Goal: Task Accomplishment & Management: Complete application form

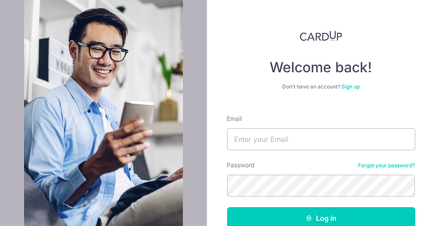
scroll to position [52, 0]
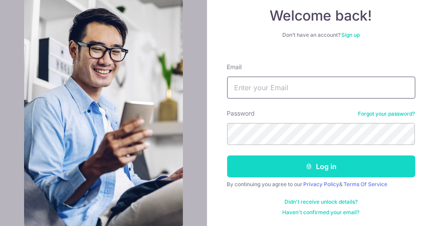
type input "[EMAIL_ADDRESS][DOMAIN_NAME]"
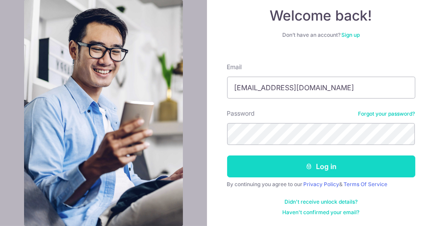
click at [318, 171] on body "Welcome back! Don’t have an account? Sign up Email ngwaimay@gmail.com Password …" at bounding box center [217, 113] width 435 height 226
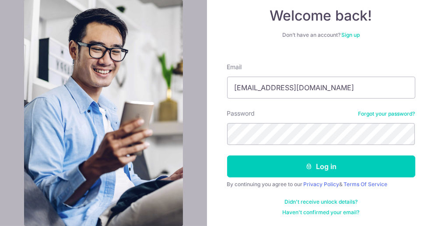
click at [408, 167] on div at bounding box center [334, 195] width 179 height 100
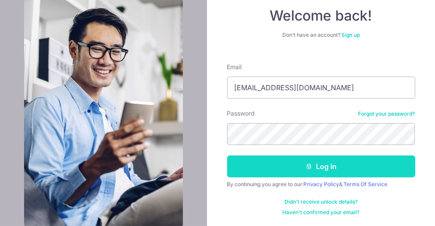
click at [320, 167] on button "Log in" at bounding box center [321, 166] width 188 height 22
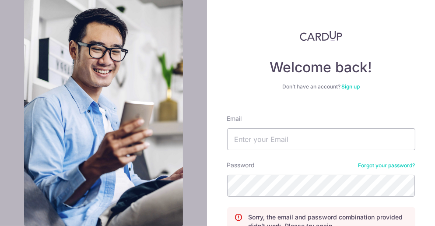
scroll to position [87, 0]
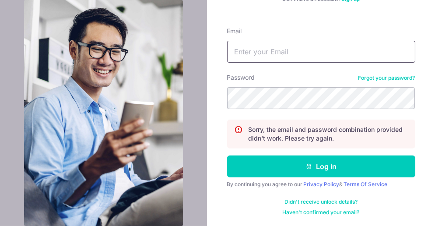
type input "[EMAIL_ADDRESS][DOMAIN_NAME]"
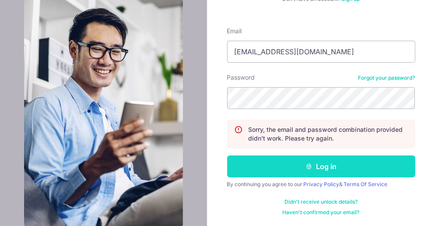
click at [320, 169] on button "Log in" at bounding box center [321, 166] width 188 height 22
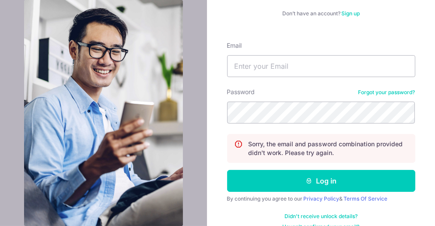
scroll to position [87, 0]
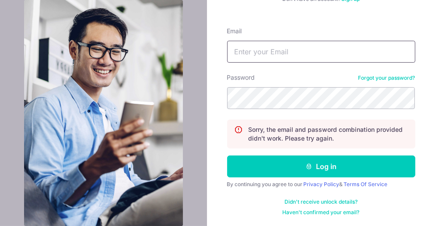
type input "[EMAIL_ADDRESS][DOMAIN_NAME]"
click at [412, 130] on div at bounding box center [334, 159] width 179 height 100
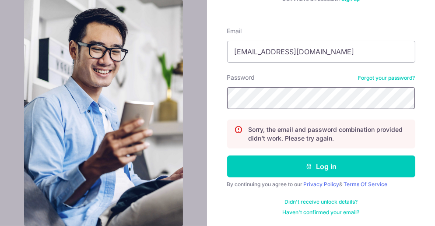
click at [192, 95] on section "Welcome back! Don’t have an account? Sign up Email ngwaimay@gmail.com Password …" at bounding box center [217, 113] width 435 height 226
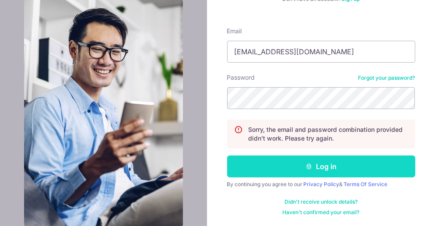
click at [317, 168] on button "Log in" at bounding box center [321, 166] width 188 height 22
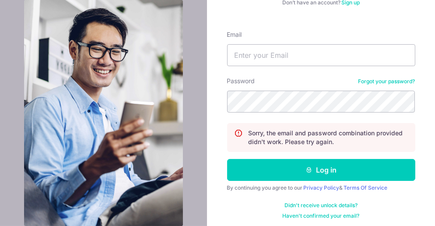
scroll to position [85, 0]
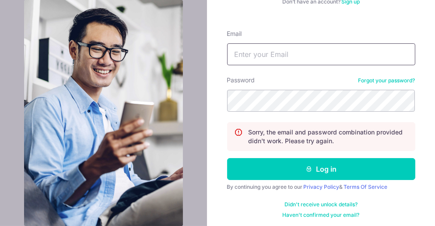
type input "[EMAIL_ADDRESS][DOMAIN_NAME]"
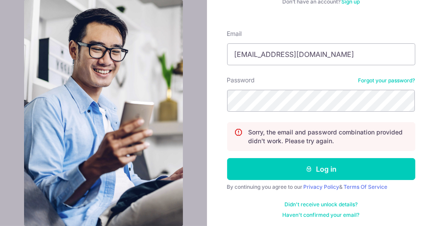
click at [328, 179] on div at bounding box center [334, 161] width 179 height 100
click at [41, 138] on img at bounding box center [103, 113] width 159 height 226
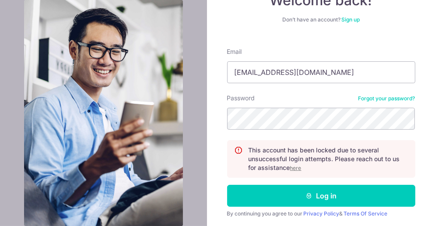
scroll to position [96, 0]
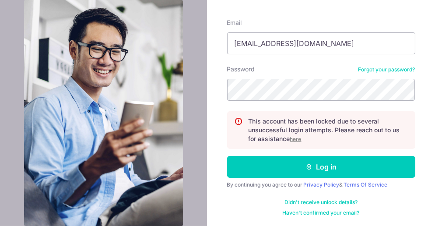
click at [387, 67] on link "Forgot your password?" at bounding box center [386, 69] width 57 height 7
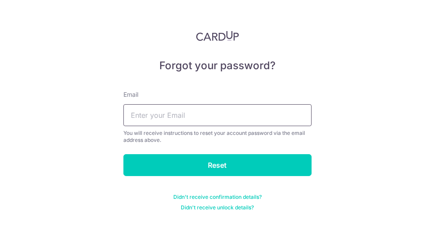
click at [144, 108] on input "text" at bounding box center [217, 115] width 188 height 22
type input "[EMAIL_ADDRESS][DOMAIN_NAME]"
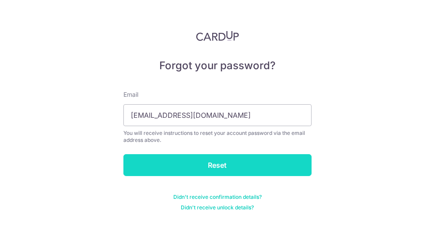
click at [215, 164] on input "Reset" at bounding box center [217, 165] width 188 height 22
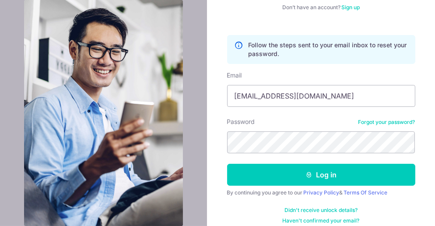
scroll to position [81, 0]
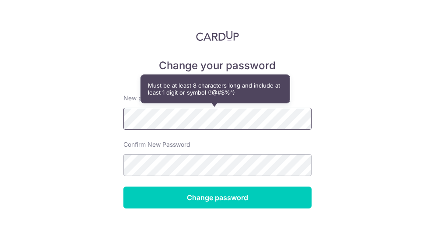
click at [81, 120] on div "Change your password New password Confirm New Password Change password Didn't r…" at bounding box center [217, 113] width 435 height 226
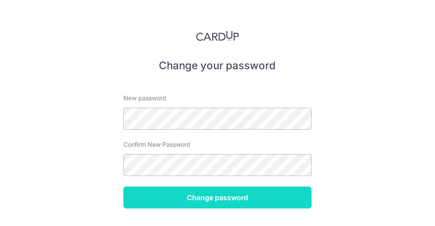
click at [209, 202] on input "Change password" at bounding box center [217, 197] width 188 height 22
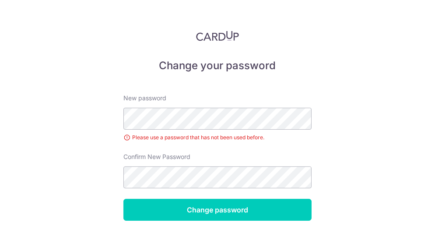
scroll to position [40, 0]
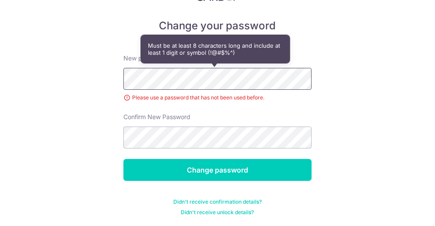
click at [76, 78] on div "Change your password New password Please use a password that has not been used …" at bounding box center [217, 113] width 435 height 226
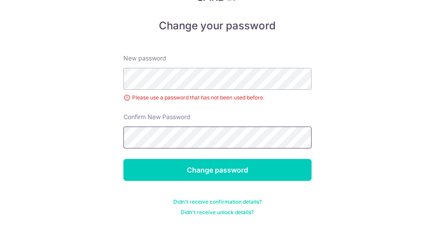
click at [123, 159] on input "Change password" at bounding box center [217, 170] width 188 height 22
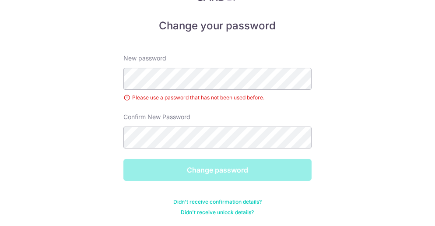
click at [355, 23] on div at bounding box center [217, 25] width 435 height 50
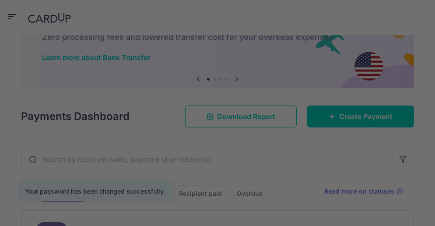
scroll to position [63, 0]
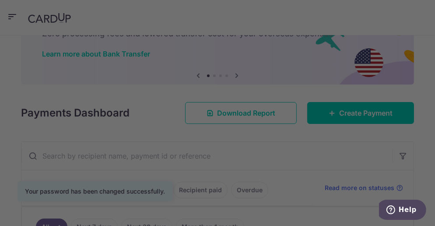
click at [398, 153] on div at bounding box center [219, 114] width 439 height 228
click at [372, 19] on div at bounding box center [217, 25] width 435 height 50
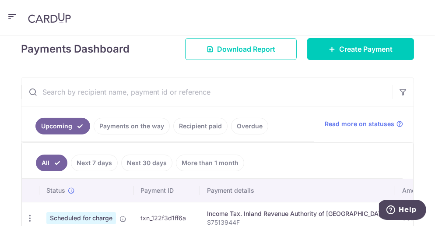
scroll to position [126, 0]
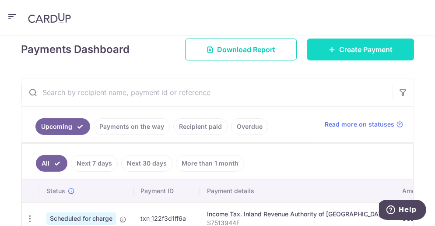
click at [330, 46] on icon at bounding box center [331, 49] width 7 height 7
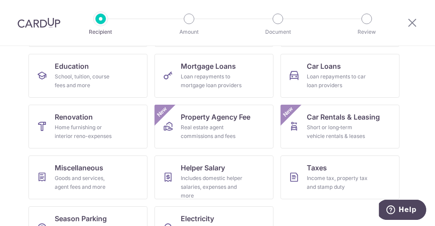
scroll to position [136, 0]
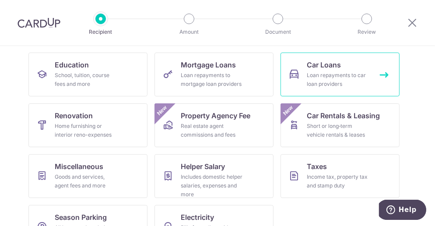
click at [323, 78] on div "Loan repayments to car loan providers" at bounding box center [337, 79] width 63 height 17
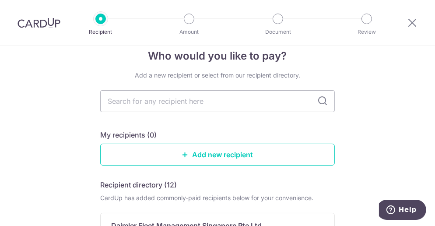
scroll to position [22, 0]
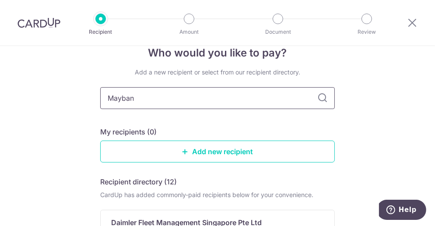
type input "Maybanl"
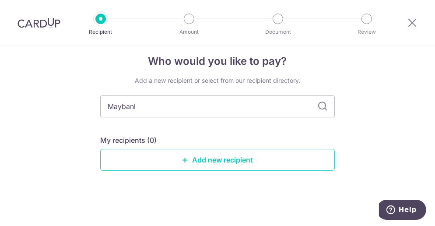
scroll to position [13, 0]
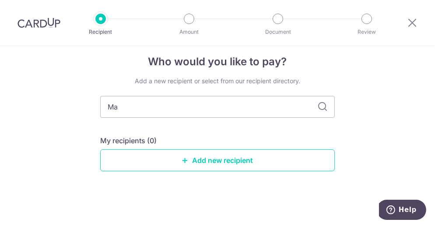
type input "M"
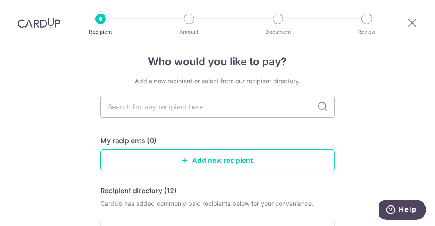
click at [323, 108] on icon at bounding box center [322, 106] width 10 height 10
click at [318, 103] on icon at bounding box center [322, 106] width 10 height 10
click at [148, 100] on input "text" at bounding box center [217, 107] width 234 height 22
type input "Mayb"
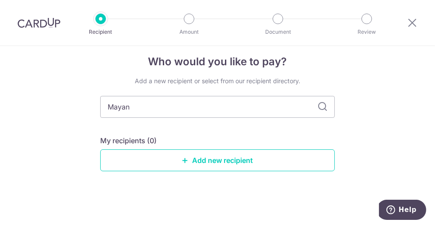
type input "[PERSON_NAME]"
type input "Maybank"
click at [317, 107] on icon at bounding box center [322, 106] width 10 height 10
click at [326, 105] on input "Maybank" at bounding box center [217, 107] width 234 height 22
click at [320, 108] on icon at bounding box center [322, 106] width 10 height 10
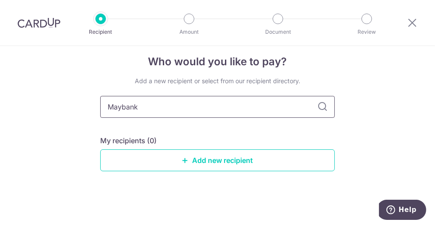
drag, startPoint x: 169, startPoint y: 108, endPoint x: 47, endPoint y: 115, distance: 122.2
click at [47, 115] on div "Who would you like to pay? Add a new recipient or select from our recipient dir…" at bounding box center [217, 129] width 435 height 193
click at [191, 163] on link "Add new recipient" at bounding box center [217, 160] width 234 height 22
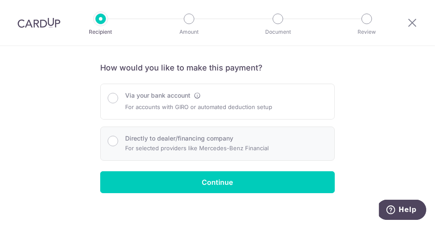
scroll to position [62, 0]
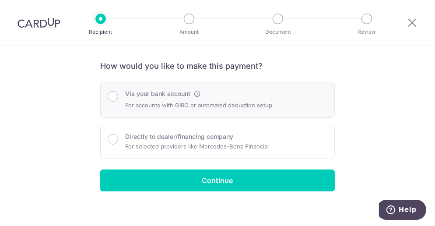
click at [125, 96] on label "Via your bank account" at bounding box center [157, 93] width 65 height 9
click at [118, 96] on input "Via your bank account" at bounding box center [113, 96] width 10 height 10
radio input "true"
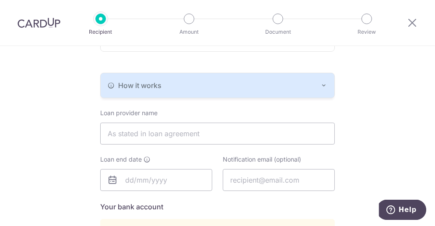
scroll to position [157, 0]
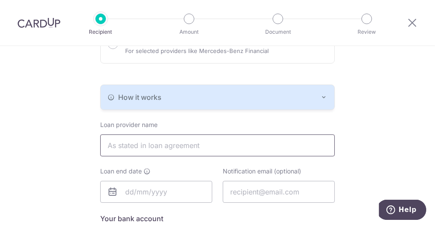
click at [165, 150] on input "text" at bounding box center [217, 145] width 234 height 22
type input "Maybank"
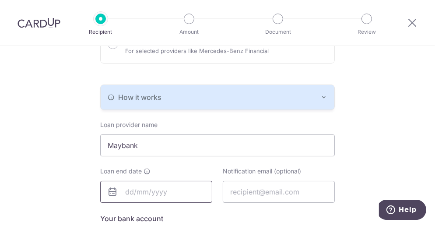
click at [153, 192] on input "text" at bounding box center [156, 192] width 112 height 22
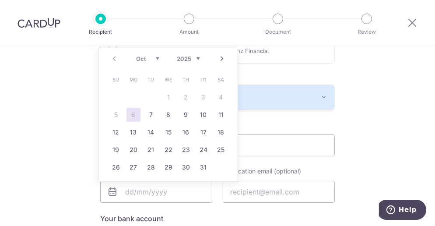
click at [193, 57] on select "2025 2026 2027 2028 2029 2030 2031 2032 2033 2034 2035" at bounding box center [188, 58] width 23 height 7
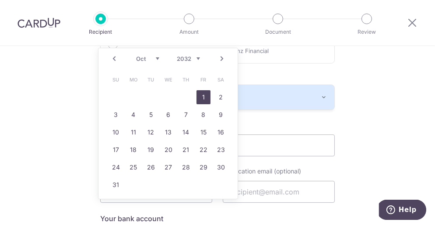
click at [203, 98] on link "1" at bounding box center [203, 97] width 14 height 14
type input "01/10/2032"
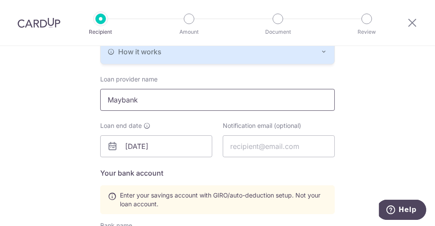
scroll to position [204, 0]
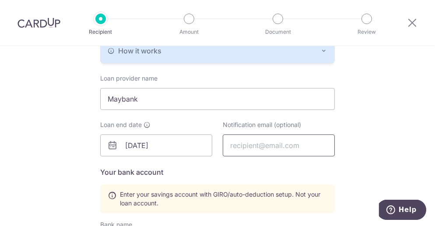
click at [239, 150] on input "text" at bounding box center [279, 145] width 112 height 22
type input "ngwaimay@gmail.com"
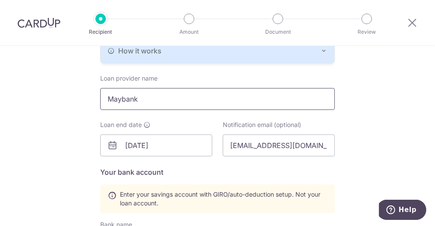
click at [166, 98] on input "Maybank" at bounding box center [217, 99] width 234 height 22
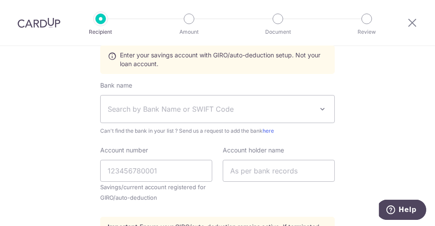
scroll to position [345, 0]
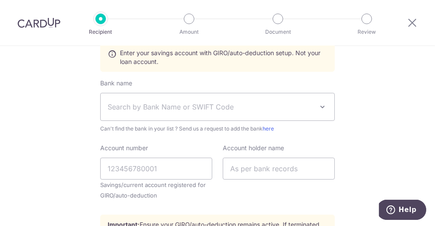
click at [317, 105] on span at bounding box center [322, 106] width 10 height 10
click at [142, 106] on span "Search by Bank Name or SWIFT Code" at bounding box center [210, 106] width 205 height 10
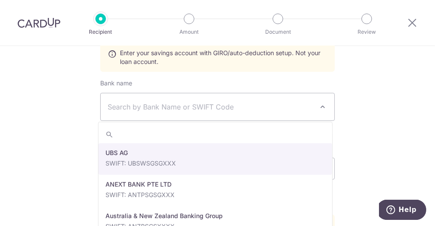
click at [188, 98] on span "Search by Bank Name or SWIFT Code" at bounding box center [217, 106] width 233 height 27
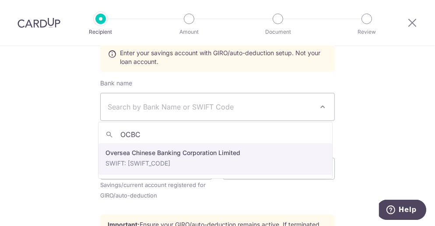
type input "OCBC"
select select "12"
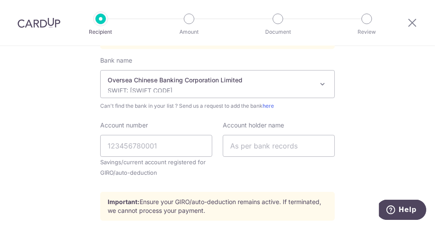
scroll to position [366, 0]
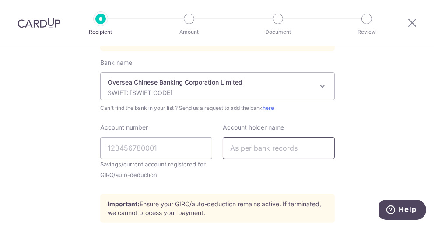
click at [235, 149] on input "text" at bounding box center [279, 148] width 112 height 22
type input "Ng Wai May"
click at [138, 142] on input "Account number" at bounding box center [156, 148] width 112 height 22
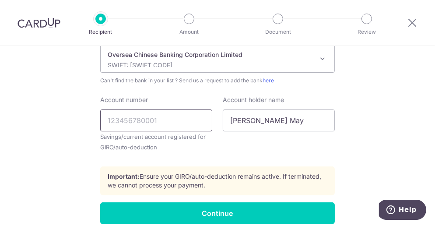
scroll to position [402, 0]
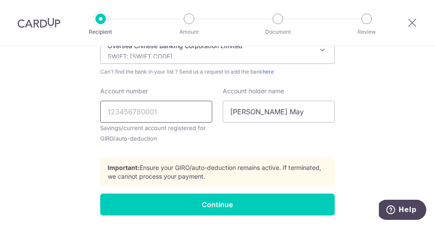
click at [155, 111] on input "Account number" at bounding box center [156, 112] width 112 height 22
click at [118, 108] on input "674884960001" at bounding box center [156, 112] width 112 height 22
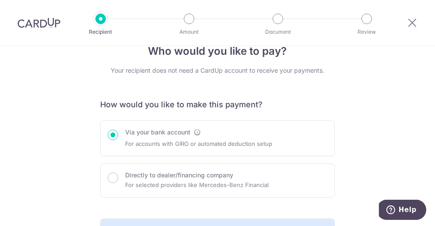
scroll to position [24, 0]
type input "674884960001"
click at [412, 22] on icon at bounding box center [412, 22] width 10 height 11
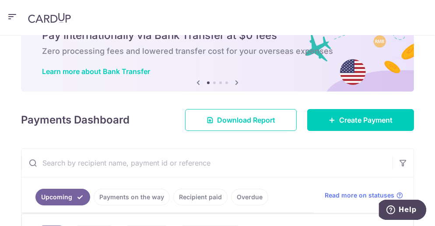
scroll to position [12, 0]
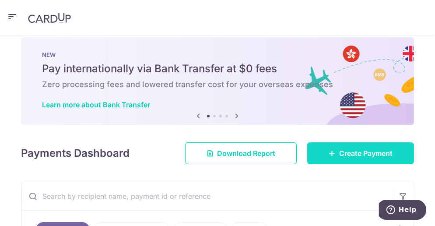
click at [326, 158] on link "Create Payment" at bounding box center [360, 153] width 107 height 22
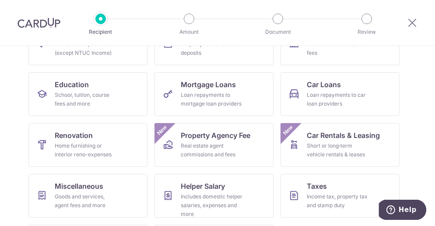
scroll to position [118, 0]
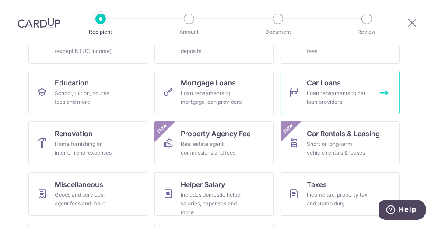
click at [325, 94] on div "Loan repayments to car loan providers" at bounding box center [337, 97] width 63 height 17
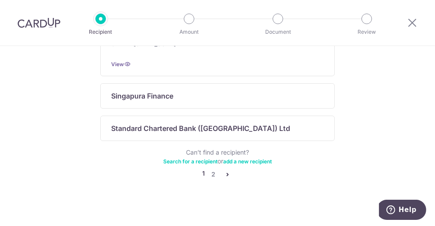
scroll to position [686, 0]
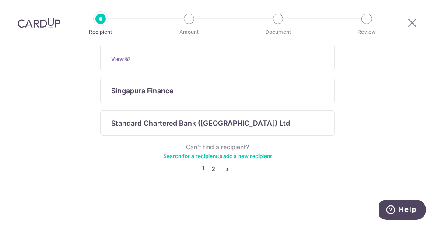
click at [210, 168] on link "2" at bounding box center [213, 169] width 10 height 10
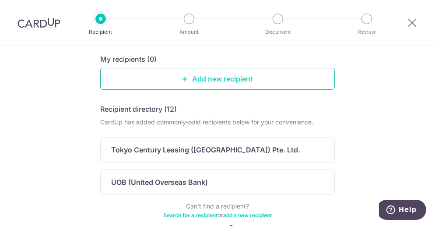
scroll to position [153, 0]
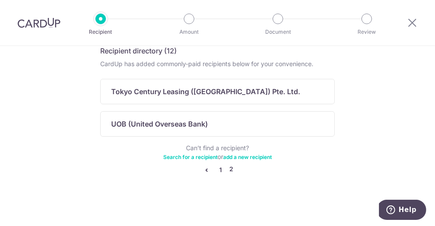
click at [217, 167] on link "1" at bounding box center [221, 169] width 10 height 10
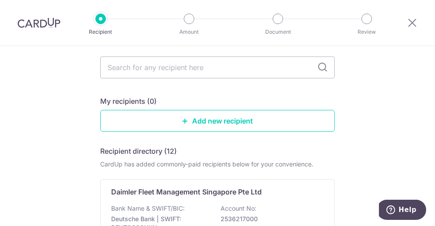
scroll to position [53, 0]
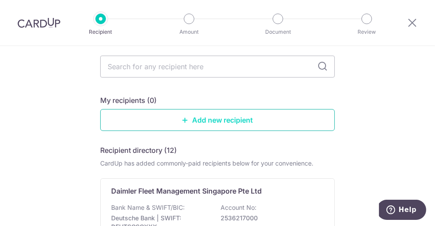
click at [184, 125] on link "Add new recipient" at bounding box center [217, 120] width 234 height 22
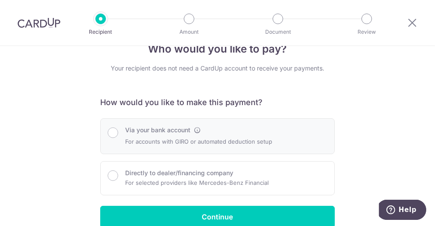
scroll to position [44, 0]
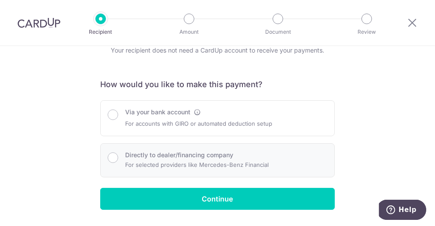
click at [198, 157] on label "Directly to dealer/financing company" at bounding box center [179, 154] width 108 height 9
click at [118, 157] on input "Directly to dealer/financing company" at bounding box center [113, 157] width 10 height 10
radio input "true"
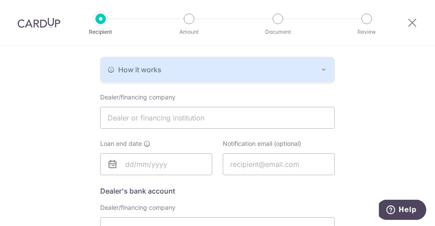
scroll to position [185, 0]
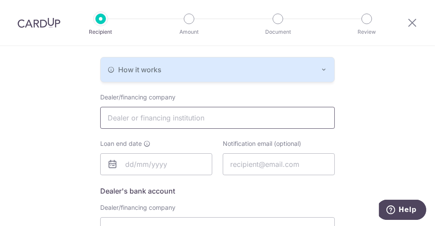
click at [172, 110] on input "text" at bounding box center [217, 118] width 234 height 22
type input "Maybank"
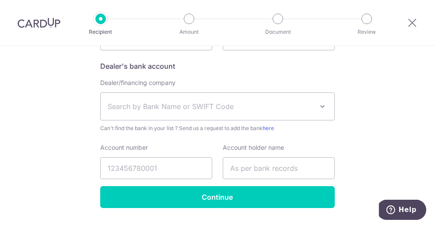
scroll to position [310, 0]
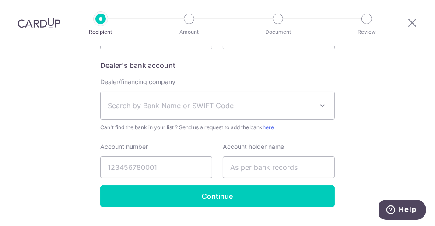
click at [168, 104] on span "Search by Bank Name or SWIFT Code" at bounding box center [210, 105] width 205 height 10
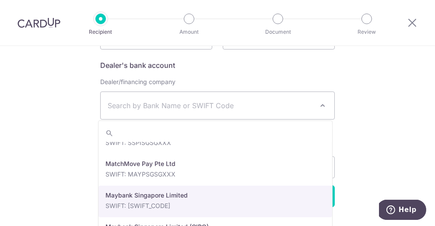
scroll to position [1342, 0]
select select "10"
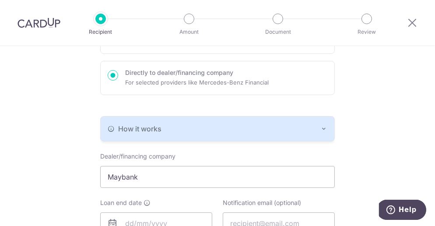
scroll to position [124, 0]
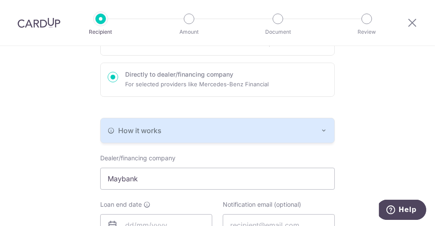
click at [316, 137] on button "How it works" at bounding box center [217, 130] width 233 height 24
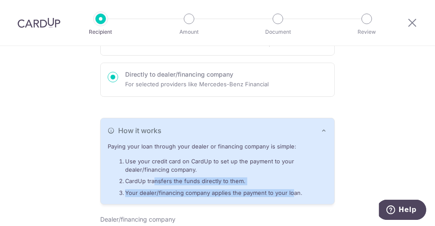
drag, startPoint x: 150, startPoint y: 180, endPoint x: 289, endPoint y: 198, distance: 140.2
click at [289, 198] on div "Paying your loan through your dealer or financing company is simple: Use your c…" at bounding box center [217, 173] width 233 height 61
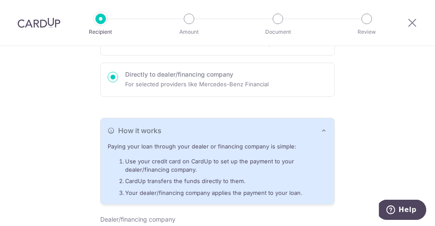
drag, startPoint x: 289, startPoint y: 198, endPoint x: 351, endPoint y: 119, distance: 100.3
click at [351, 119] on div "Who would you like to pay? Your recipient does not need a CardUp account to rec…" at bounding box center [217, 209] width 435 height 574
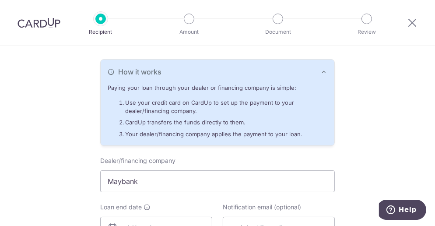
scroll to position [183, 0]
click at [322, 70] on icon "button" at bounding box center [323, 71] width 7 height 7
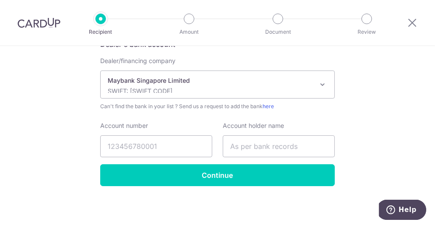
scroll to position [0, 0]
